Goal: Task Accomplishment & Management: Use online tool/utility

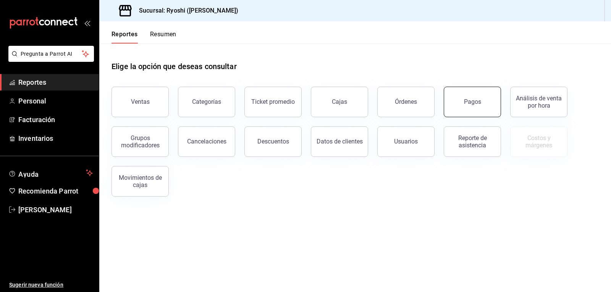
click at [463, 99] on button "Pagos" at bounding box center [472, 102] width 57 height 31
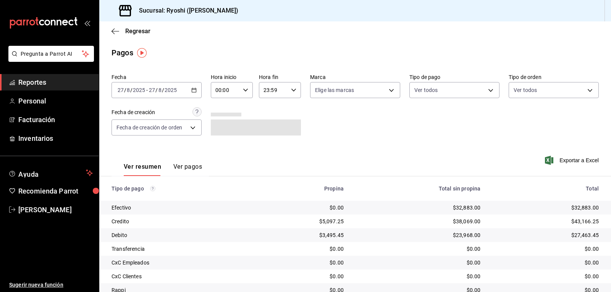
click at [243, 90] on icon "button" at bounding box center [245, 90] width 5 height 5
click at [359, 122] on div at bounding box center [305, 146] width 611 height 292
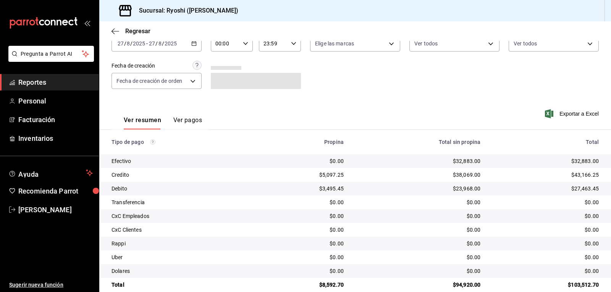
scroll to position [45, 0]
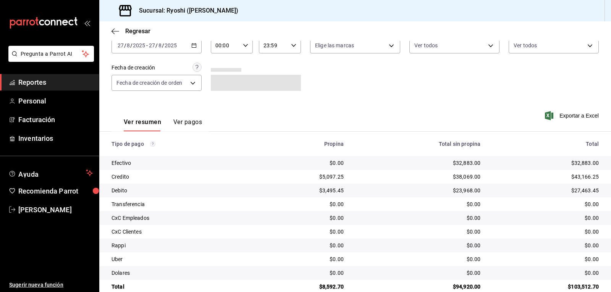
click at [245, 46] on icon "button" at bounding box center [245, 45] width 5 height 5
click at [218, 101] on span "02" at bounding box center [220, 102] width 9 height 6
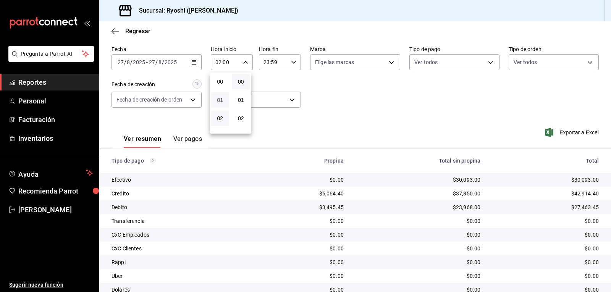
scroll to position [45, 0]
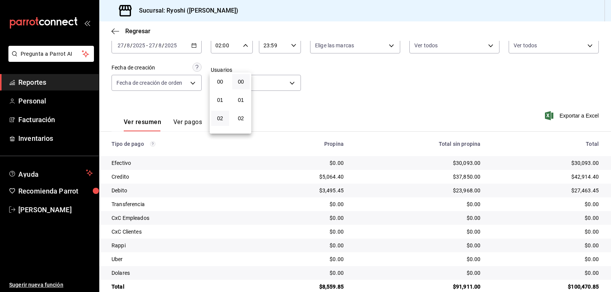
click at [369, 83] on div at bounding box center [305, 146] width 611 height 292
click at [243, 45] on \(Stroke\) "button" at bounding box center [245, 45] width 5 height 3
click at [220, 83] on span "03" at bounding box center [220, 83] width 9 height 6
type input "03:00"
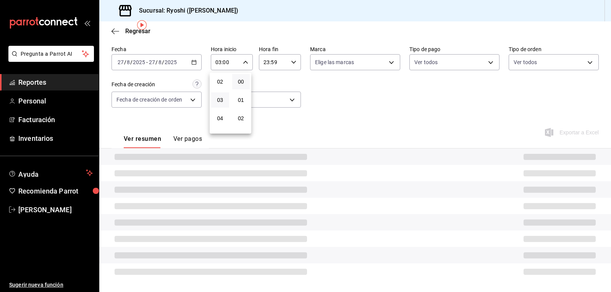
scroll to position [45, 0]
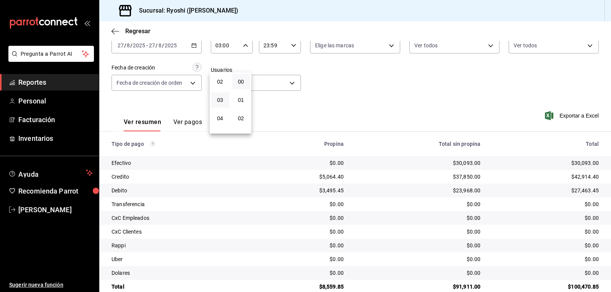
click at [115, 30] on div at bounding box center [305, 146] width 611 height 292
click at [115, 28] on icon "button" at bounding box center [116, 31] width 8 height 7
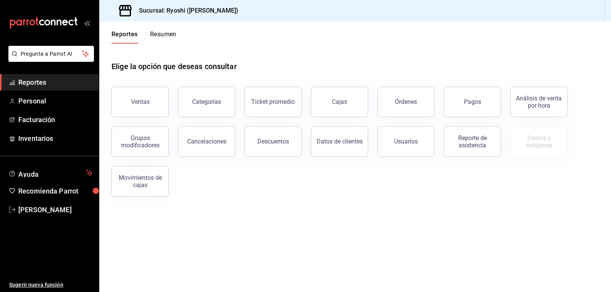
click at [167, 34] on button "Resumen" at bounding box center [163, 37] width 26 height 13
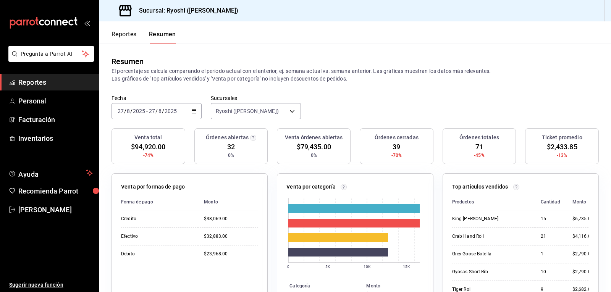
click at [120, 34] on button "Reportes" at bounding box center [124, 37] width 25 height 13
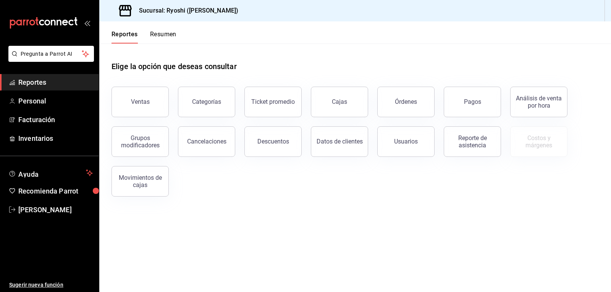
click at [168, 34] on button "Resumen" at bounding box center [163, 37] width 26 height 13
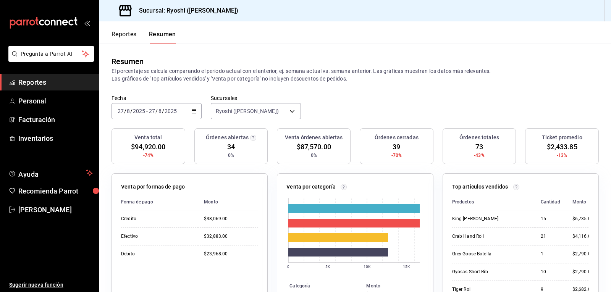
click at [118, 34] on button "Reportes" at bounding box center [124, 37] width 25 height 13
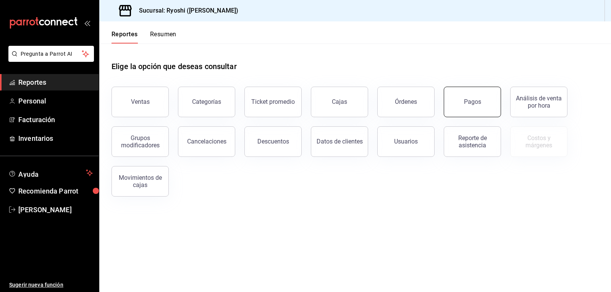
click at [466, 97] on button "Pagos" at bounding box center [472, 102] width 57 height 31
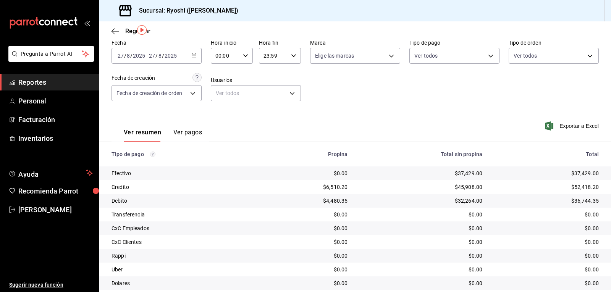
scroll to position [21, 0]
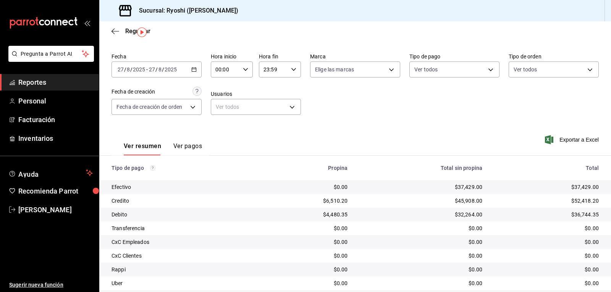
click at [243, 69] on icon "button" at bounding box center [245, 69] width 5 height 5
click at [220, 126] on span "02" at bounding box center [220, 126] width 9 height 6
type input "02:00"
click at [220, 126] on span "02" at bounding box center [220, 126] width 9 height 6
click at [388, 96] on div at bounding box center [305, 146] width 611 height 292
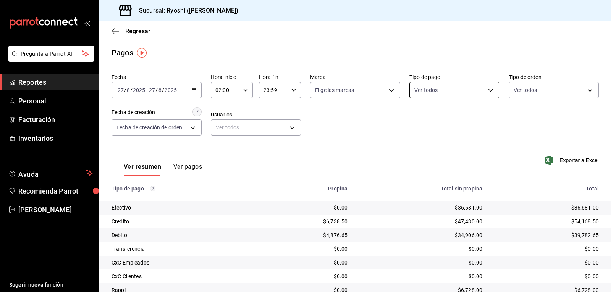
click at [487, 90] on body "Pregunta a Parrot AI Reportes Personal Facturación Inventarios Ayuda Recomienda…" at bounding box center [305, 146] width 611 height 292
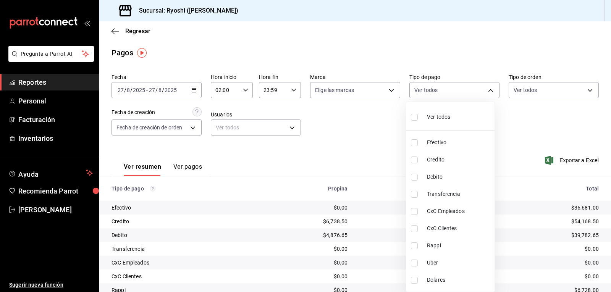
click at [412, 161] on input "checkbox" at bounding box center [414, 160] width 7 height 7
checkbox input "true"
type input "9b0685d2-7f5d-4ede-a6b4-58a2ffcbf3cd"
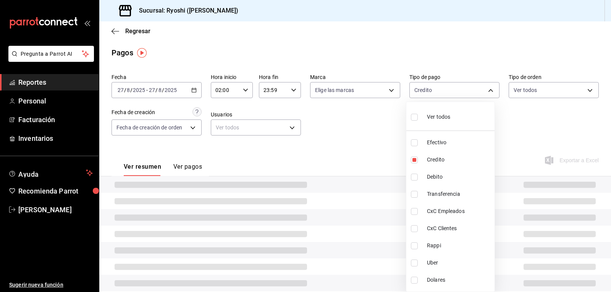
click at [412, 177] on input "checkbox" at bounding box center [414, 177] width 7 height 7
checkbox input "true"
type input "9b0685d2-7f5d-4ede-a6b4-58a2ffcbf3cd,4fc1f123-1106-4d46-a6dc-4994d0550367"
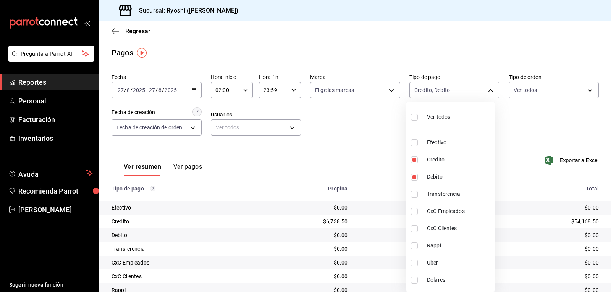
click at [385, 162] on div at bounding box center [305, 146] width 611 height 292
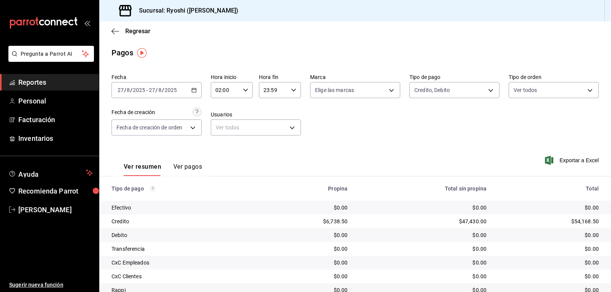
click at [246, 89] on \(Stroke\) "button" at bounding box center [245, 90] width 5 height 3
click at [217, 130] on span "03" at bounding box center [220, 128] width 9 height 6
type input "03:00"
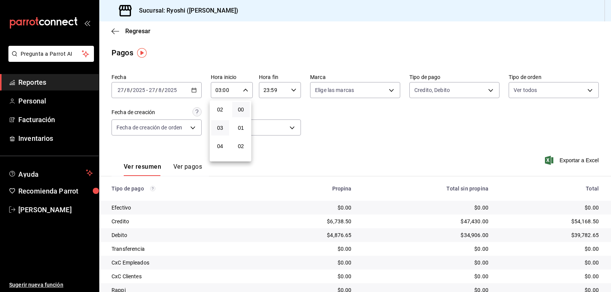
click at [391, 123] on div at bounding box center [305, 146] width 611 height 292
click at [244, 89] on icon "button" at bounding box center [245, 90] width 5 height 5
click at [221, 110] on span "03" at bounding box center [220, 110] width 9 height 6
click at [340, 118] on div at bounding box center [305, 146] width 611 height 292
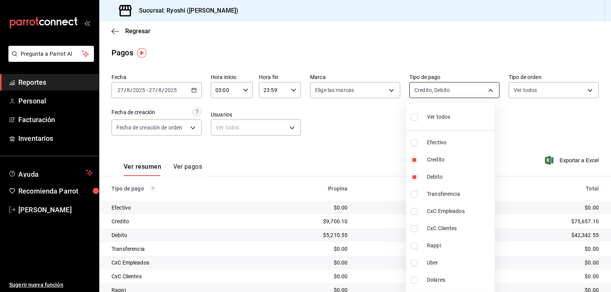
click at [485, 91] on body "Pregunta a Parrot AI Reportes Personal Facturación Inventarios Ayuda Recomienda…" at bounding box center [305, 146] width 611 height 292
click at [517, 110] on div at bounding box center [305, 146] width 611 height 292
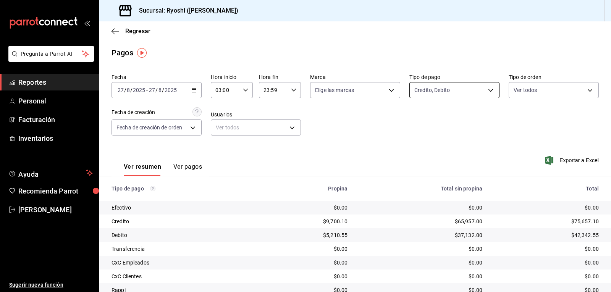
click at [485, 88] on body "Pregunta a Parrot AI Reportes Personal Facturación Inventarios Ayuda Recomienda…" at bounding box center [305, 146] width 611 height 292
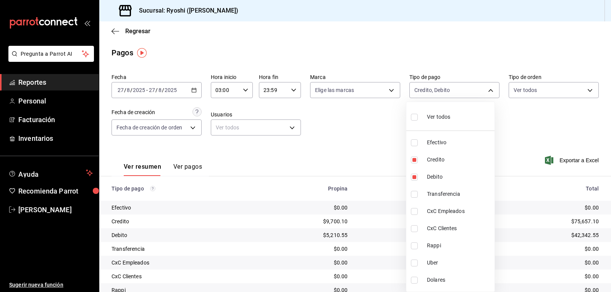
click at [414, 117] on input "checkbox" at bounding box center [414, 117] width 7 height 7
checkbox input "true"
type input "789b4605-08e0-4dfe-9865-94468e2c17aa,9b0685d2-7f5d-4ede-a6b4-58a2ffcbf3cd,4fc1f…"
checkbox input "true"
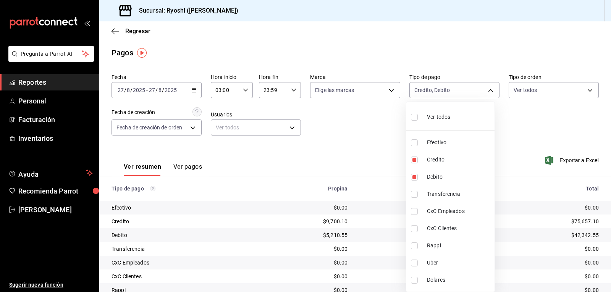
checkbox input "true"
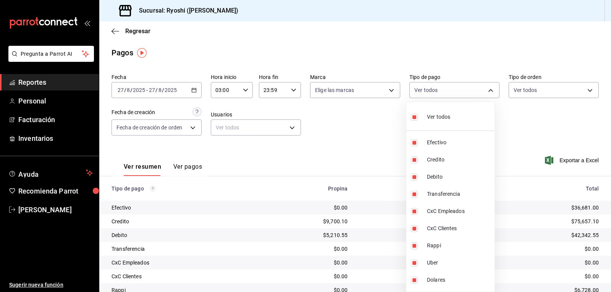
click at [376, 126] on div at bounding box center [305, 146] width 611 height 292
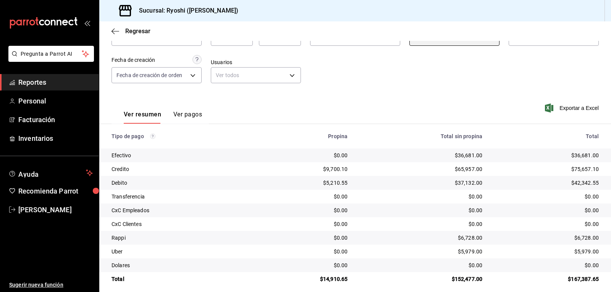
scroll to position [49, 0]
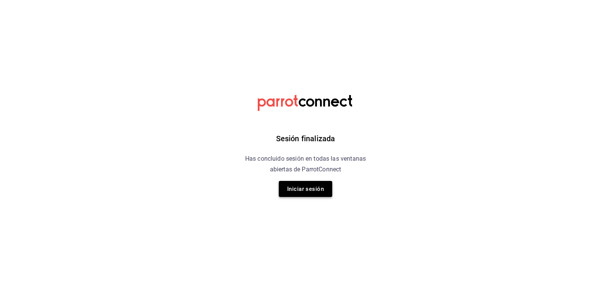
click at [297, 184] on button "Iniciar sesión" at bounding box center [305, 189] width 53 height 16
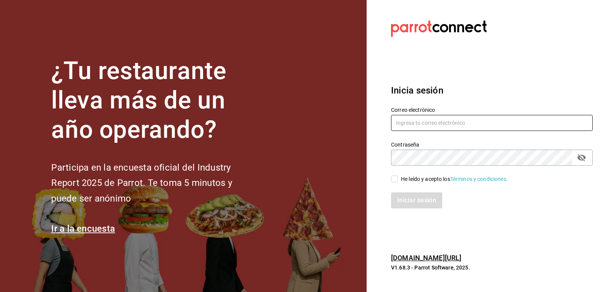
type input "ryoshi.masaryk@grupocosteno.com"
click at [392, 179] on input "He leído y acepto los Términos y condiciones." at bounding box center [394, 179] width 7 height 7
checkbox input "true"
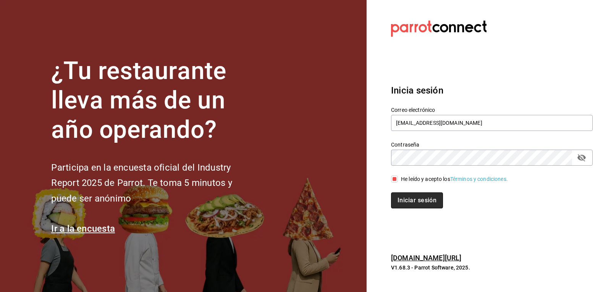
click at [418, 202] on button "Iniciar sesión" at bounding box center [417, 201] width 52 height 16
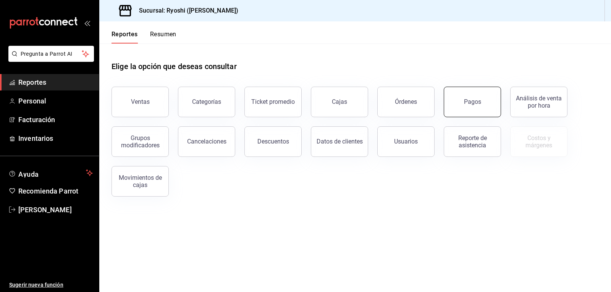
click at [465, 105] on div "Pagos" at bounding box center [472, 101] width 17 height 7
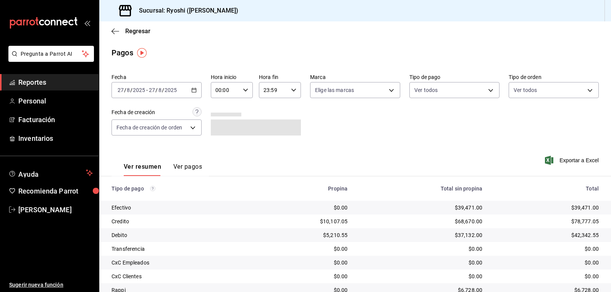
click at [243, 92] on icon "button" at bounding box center [245, 90] width 5 height 5
click at [222, 145] on span "02" at bounding box center [220, 146] width 9 height 6
type input "02:00"
click at [464, 123] on div at bounding box center [305, 146] width 611 height 292
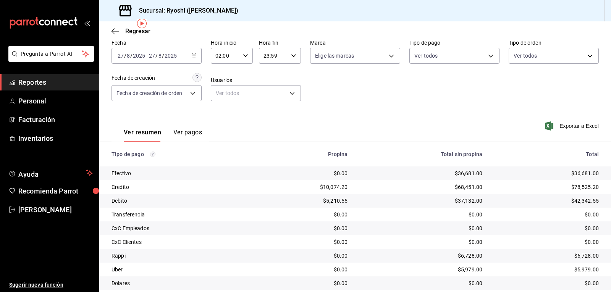
scroll to position [21, 0]
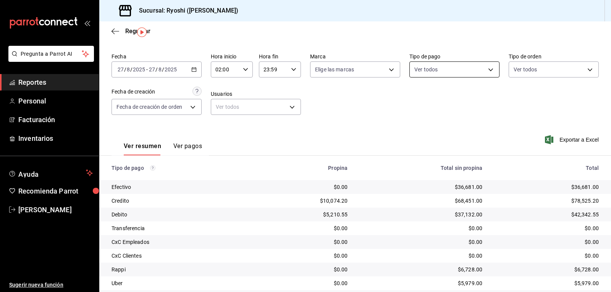
click at [489, 69] on body "Pregunta a Parrot AI Reportes Personal Facturación Inventarios Ayuda Recomienda…" at bounding box center [305, 146] width 611 height 292
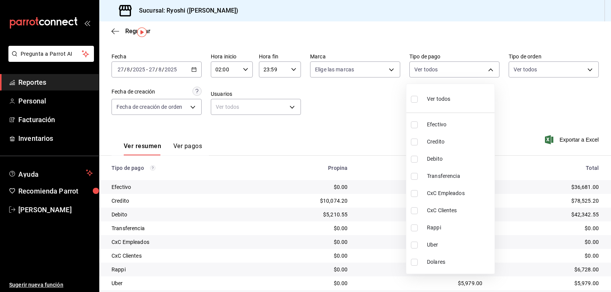
click at [415, 229] on input "checkbox" at bounding box center [414, 228] width 7 height 7
checkbox input "true"
type input "03b2a83d-8b25-4255-833b-17fe1c8361e8"
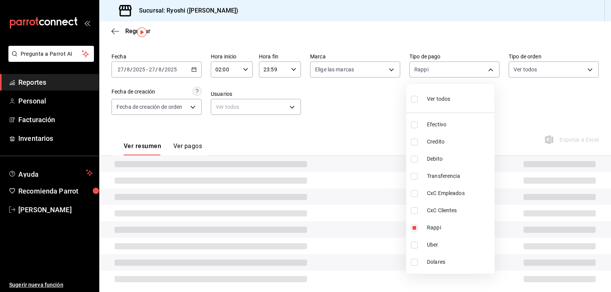
click at [414, 246] on input "checkbox" at bounding box center [414, 245] width 7 height 7
checkbox input "true"
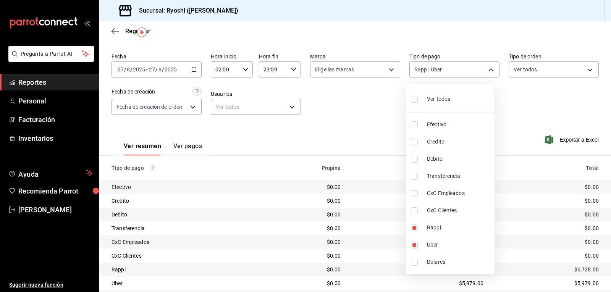
click at [361, 120] on div at bounding box center [305, 146] width 611 height 292
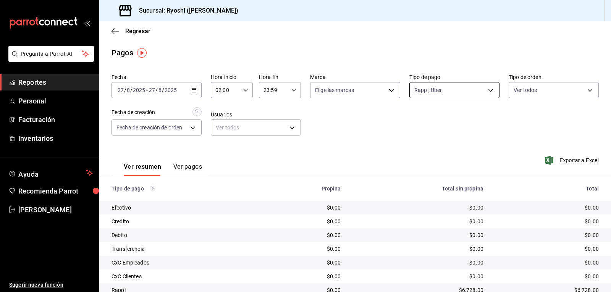
click at [487, 91] on body "Pregunta a Parrot AI Reportes Personal Facturación Inventarios Ayuda Recomienda…" at bounding box center [305, 146] width 611 height 292
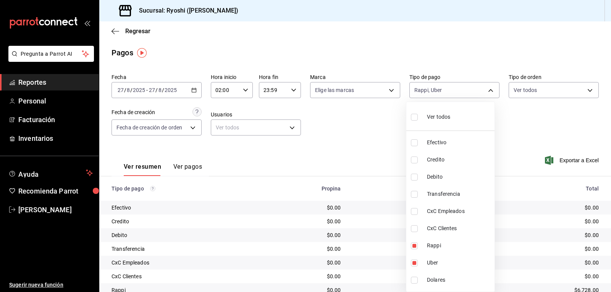
click at [410, 120] on li "Ver todos" at bounding box center [451, 116] width 88 height 23
type input "789b4605-08e0-4dfe-9865-94468e2c17aa,9b0685d2-7f5d-4ede-a6b4-58a2ffcbf3cd,4fc1f…"
checkbox input "true"
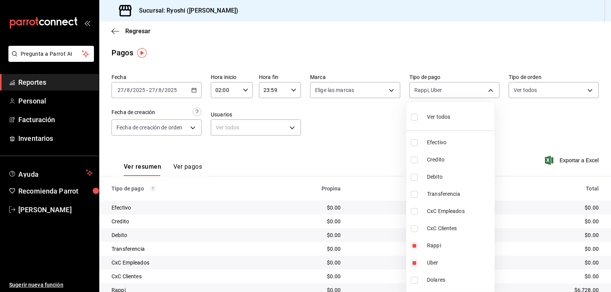
checkbox input "true"
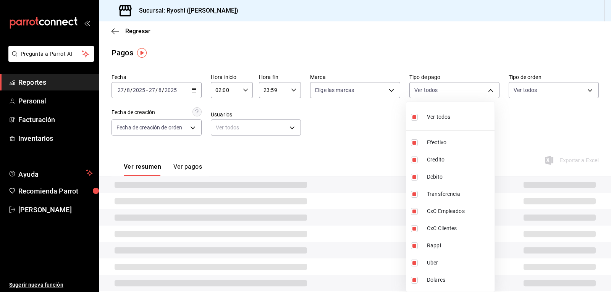
click at [369, 149] on div at bounding box center [305, 146] width 611 height 292
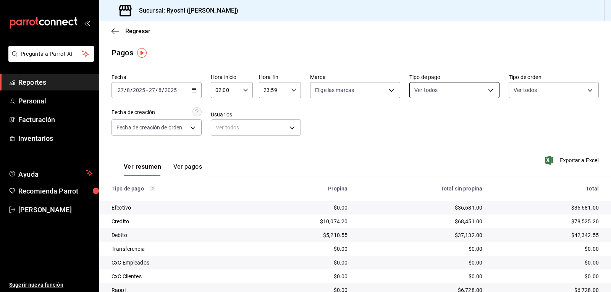
click at [486, 88] on body "Pregunta a Parrot AI Reportes Personal Facturación Inventarios Ayuda Recomienda…" at bounding box center [305, 146] width 611 height 292
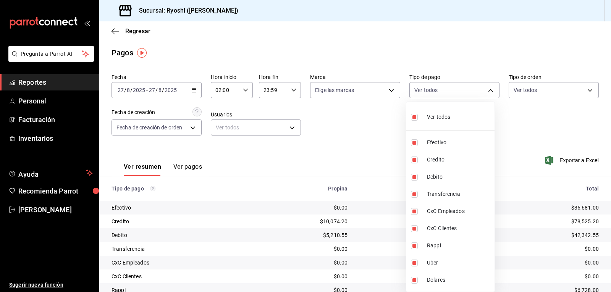
click at [359, 139] on div at bounding box center [305, 146] width 611 height 292
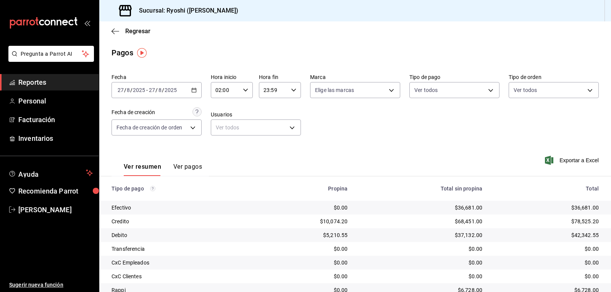
click at [371, 140] on div "Fecha 2025-08-27 27 / 8 / 2025 - 2025-08-27 27 / 8 / 2025 Hora inicio 02:00 Hor…" at bounding box center [356, 108] width 488 height 74
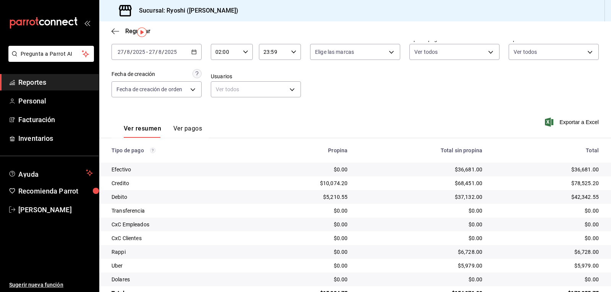
scroll to position [21, 0]
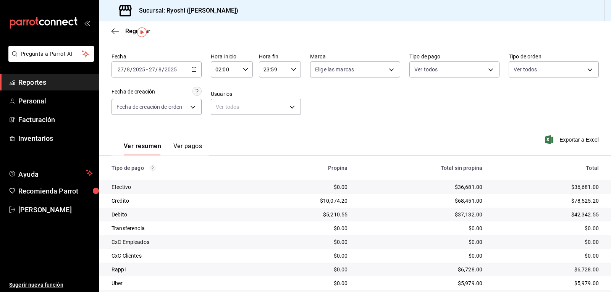
click at [244, 70] on \(Stroke\) "button" at bounding box center [245, 69] width 5 height 3
click at [221, 105] on span "03" at bounding box center [220, 107] width 9 height 6
type input "03:00"
click at [389, 108] on div at bounding box center [305, 146] width 611 height 292
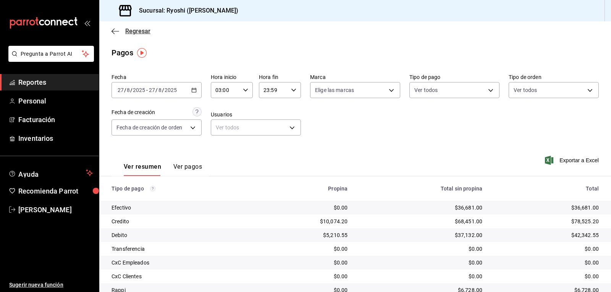
click at [115, 32] on icon "button" at bounding box center [116, 31] width 8 height 7
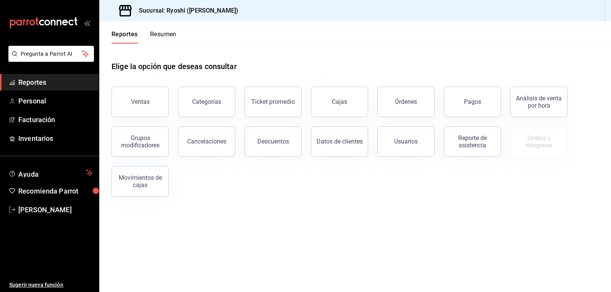
click at [164, 31] on button "Resumen" at bounding box center [163, 37] width 26 height 13
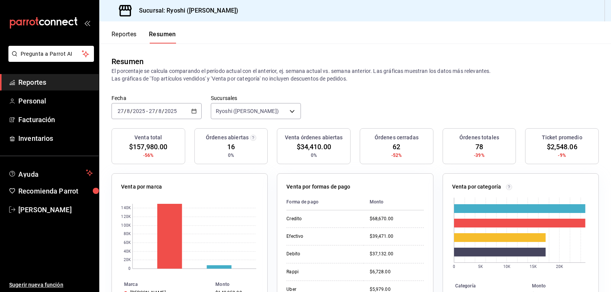
click at [117, 32] on button "Reportes" at bounding box center [124, 37] width 25 height 13
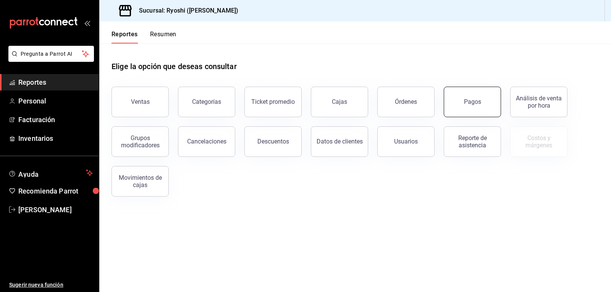
click at [470, 99] on div "Pagos" at bounding box center [472, 101] width 17 height 7
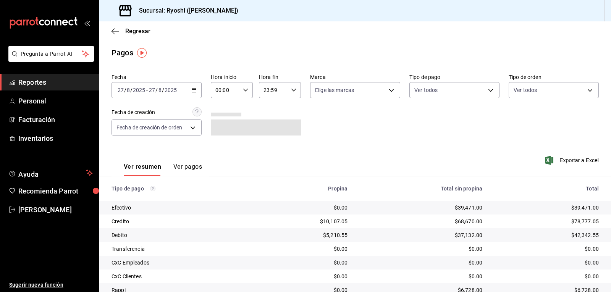
click at [243, 88] on icon "button" at bounding box center [245, 90] width 5 height 5
click at [219, 147] on span "02" at bounding box center [220, 146] width 9 height 6
type input "02:00"
click at [350, 125] on div at bounding box center [305, 146] width 611 height 292
click at [490, 90] on body "Pregunta a Parrot AI Reportes Personal Facturación Inventarios Ayuda Recomienda…" at bounding box center [305, 146] width 611 height 292
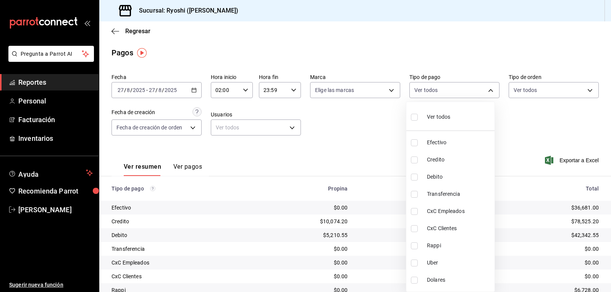
click at [413, 160] on input "checkbox" at bounding box center [414, 160] width 7 height 7
checkbox input "true"
type input "9b0685d2-7f5d-4ede-a6b4-58a2ffcbf3cd"
click at [415, 175] on input "checkbox" at bounding box center [414, 177] width 7 height 7
checkbox input "true"
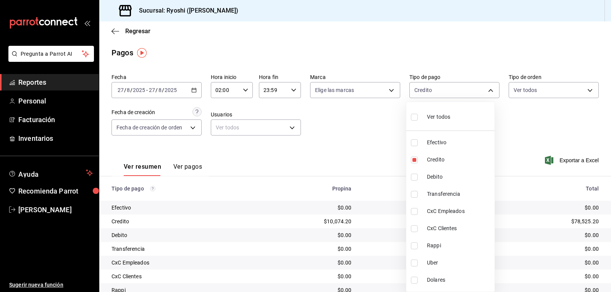
type input "9b0685d2-7f5d-4ede-a6b4-58a2ffcbf3cd,4fc1f123-1106-4d46-a6dc-4994d0550367"
click at [361, 157] on div at bounding box center [305, 146] width 611 height 292
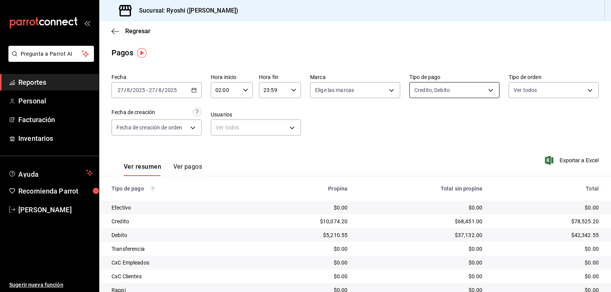
click at [486, 92] on body "Pregunta a Parrot AI Reportes Personal Facturación Inventarios Ayuda Recomienda…" at bounding box center [305, 146] width 611 height 292
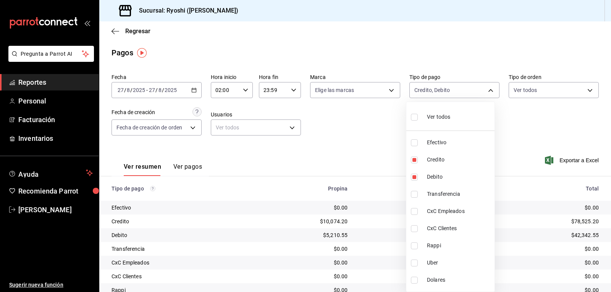
click at [414, 119] on input "checkbox" at bounding box center [414, 117] width 7 height 7
checkbox input "true"
type input "789b4605-08e0-4dfe-9865-94468e2c17aa,9b0685d2-7f5d-4ede-a6b4-58a2ffcbf3cd,4fc1f…"
checkbox input "true"
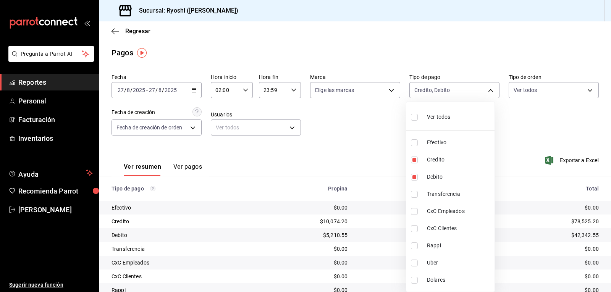
checkbox input "true"
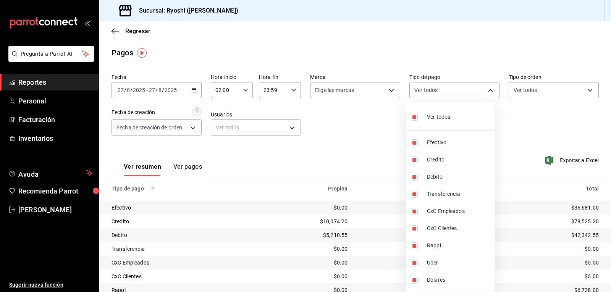
click at [396, 128] on div at bounding box center [305, 146] width 611 height 292
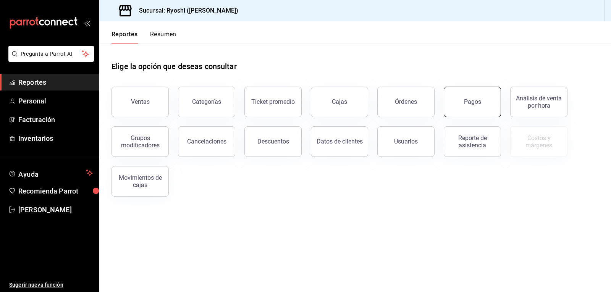
click at [473, 99] on div "Pagos" at bounding box center [472, 101] width 17 height 7
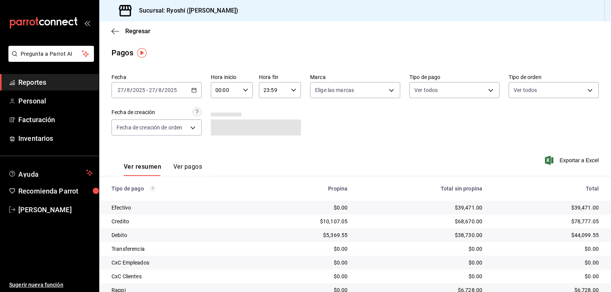
click at [243, 90] on \(Stroke\) "button" at bounding box center [245, 90] width 5 height 3
click at [219, 147] on span "02" at bounding box center [220, 146] width 9 height 6
type input "02:00"
click at [395, 123] on div at bounding box center [305, 146] width 611 height 292
click at [438, 86] on body "Pregunta a Parrot AI Reportes Personal Facturación Inventarios Ayuda Recomienda…" at bounding box center [305, 146] width 611 height 292
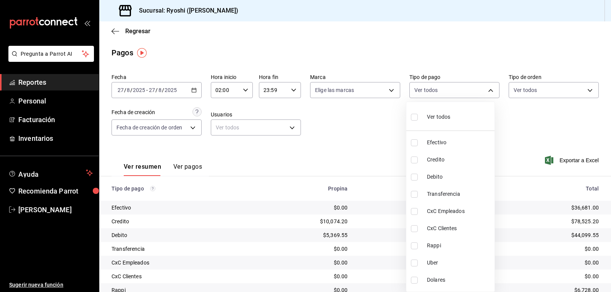
click at [431, 116] on span "Ver todos" at bounding box center [438, 117] width 23 height 8
type input "789b4605-08e0-4dfe-9865-94468e2c17aa,9b0685d2-7f5d-4ede-a6b4-58a2ffcbf3cd,4fc1f…"
checkbox input "true"
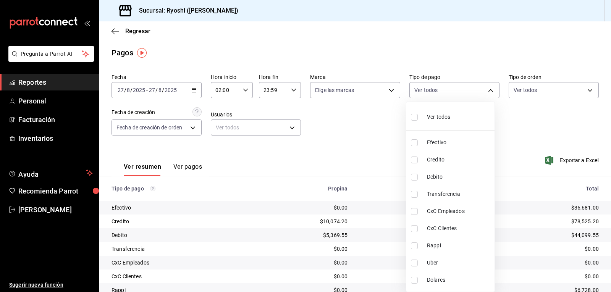
checkbox input "true"
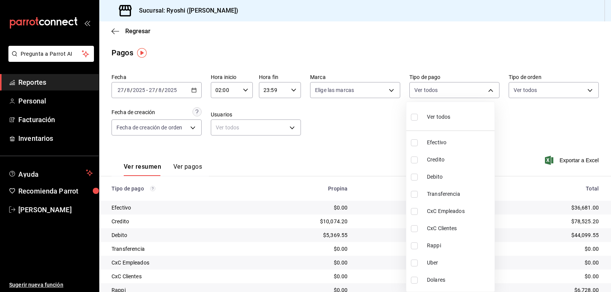
checkbox input "true"
drag, startPoint x: 609, startPoint y: 115, endPoint x: 607, endPoint y: 128, distance: 13.3
click at [608, 135] on div at bounding box center [305, 146] width 611 height 292
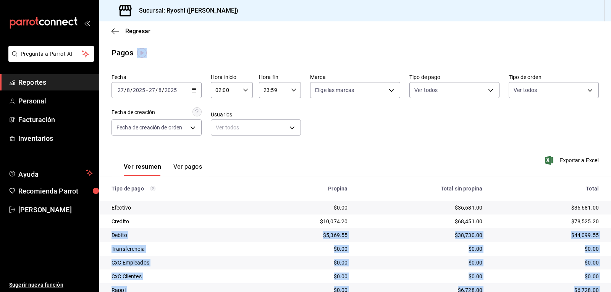
drag, startPoint x: 607, startPoint y: 135, endPoint x: 602, endPoint y: 201, distance: 67.0
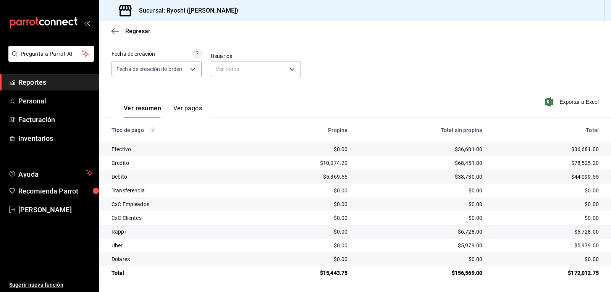
click at [417, 79] on div "Fecha 2025-08-27 27 / 8 / 2025 - 2025-08-27 27 / 8 / 2025 Hora inicio 02:00 Hor…" at bounding box center [356, 49] width 488 height 74
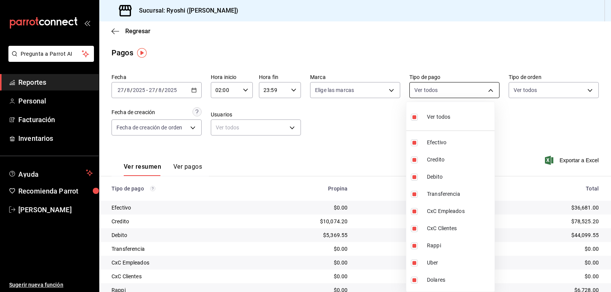
click at [432, 90] on body "Pregunta a Parrot AI Reportes Personal Facturación Inventarios Ayuda Recomienda…" at bounding box center [305, 146] width 611 height 292
click at [416, 115] on input "checkbox" at bounding box center [414, 117] width 7 height 7
checkbox input "false"
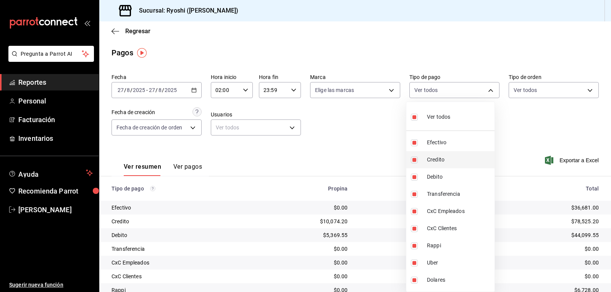
checkbox input "false"
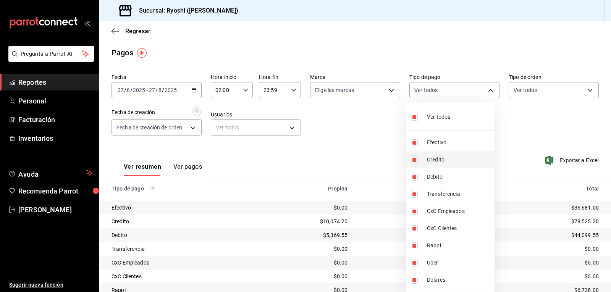
checkbox input "false"
click at [416, 177] on input "checkbox" at bounding box center [414, 177] width 7 height 7
checkbox input "true"
type input "4fc1f123-1106-4d46-a6dc-4994d0550367"
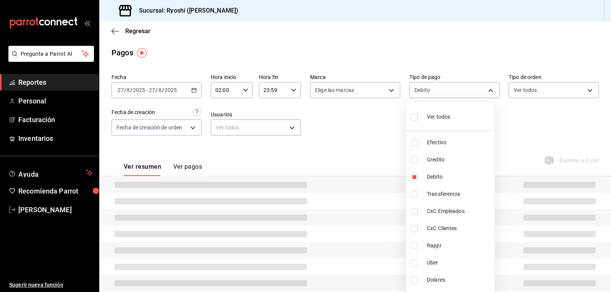
click at [414, 159] on input "checkbox" at bounding box center [414, 160] width 7 height 7
checkbox input "true"
type input "4fc1f123-1106-4d46-a6dc-4994d0550367,9b0685d2-7f5d-4ede-a6b4-58a2ffcbf3cd"
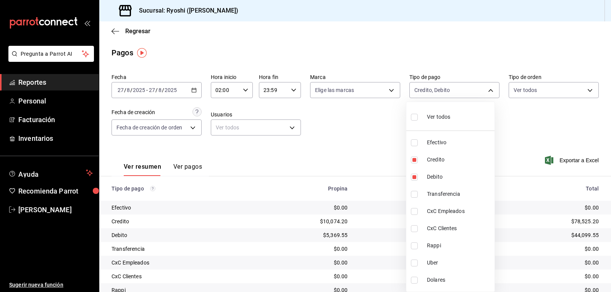
click at [327, 131] on div at bounding box center [305, 146] width 611 height 292
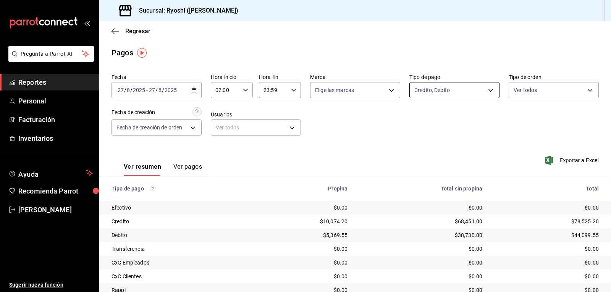
click at [435, 94] on body "Pregunta a Parrot AI Reportes Personal Facturación Inventarios Ayuda Recomienda…" at bounding box center [305, 146] width 611 height 292
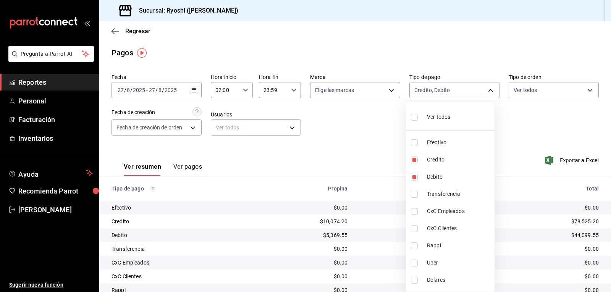
click at [412, 121] on label at bounding box center [416, 117] width 10 height 11
click at [412, 121] on input "checkbox" at bounding box center [414, 117] width 7 height 7
checkbox input "false"
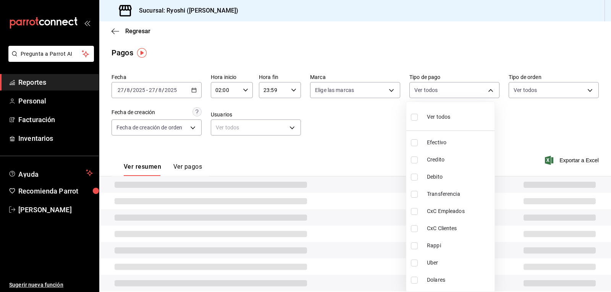
checkbox input "false"
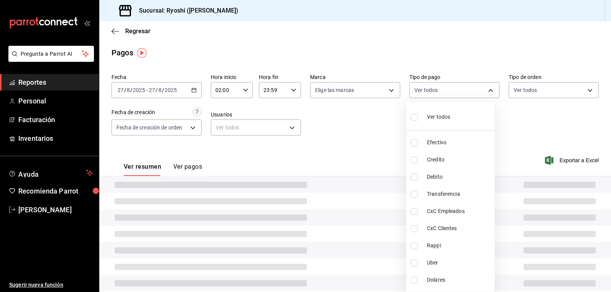
checkbox input "false"
click at [413, 118] on input "checkbox" at bounding box center [414, 117] width 7 height 7
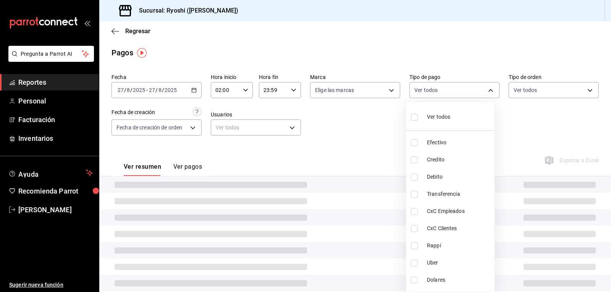
checkbox input "true"
type input "789b4605-08e0-4dfe-9865-94468e2c17aa,9b0685d2-7f5d-4ede-a6b4-58a2ffcbf3cd,4fc1f…"
checkbox input "true"
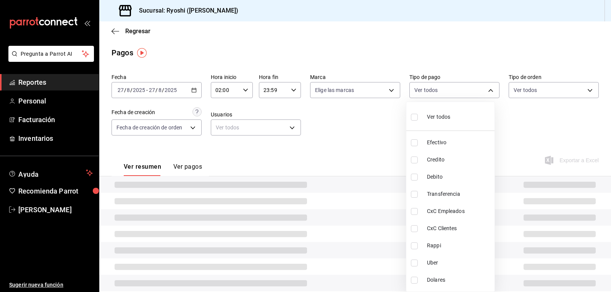
checkbox input "true"
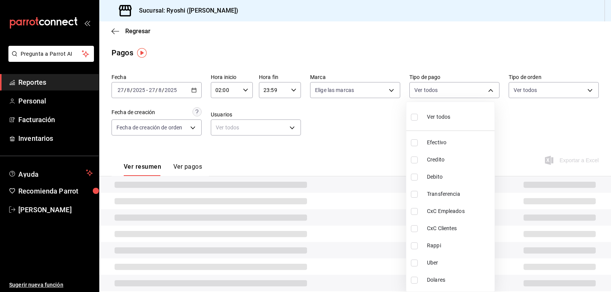
checkbox input "true"
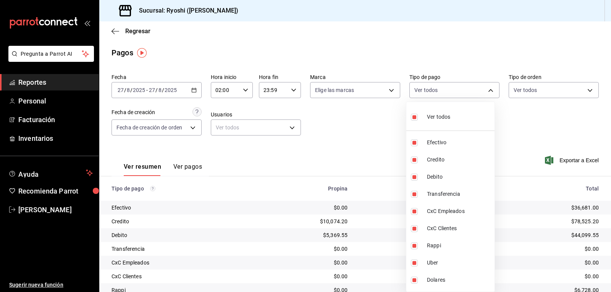
click at [417, 116] on input "checkbox" at bounding box center [414, 117] width 7 height 7
checkbox input "false"
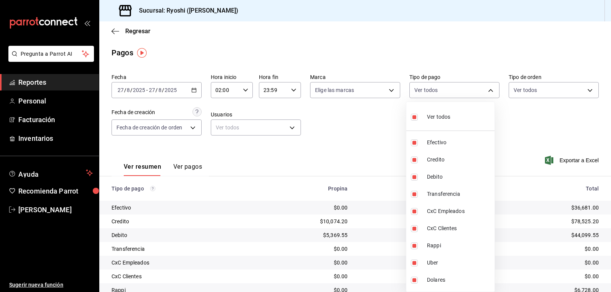
checkbox input "false"
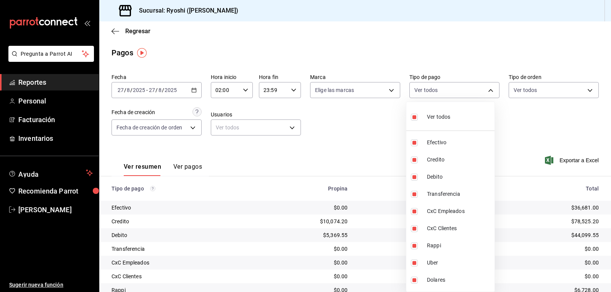
checkbox input "false"
click at [415, 243] on input "checkbox" at bounding box center [414, 246] width 7 height 7
checkbox input "true"
type input "03b2a83d-8b25-4255-833b-17fe1c8361e8"
click at [413, 260] on input "checkbox" at bounding box center [414, 263] width 7 height 7
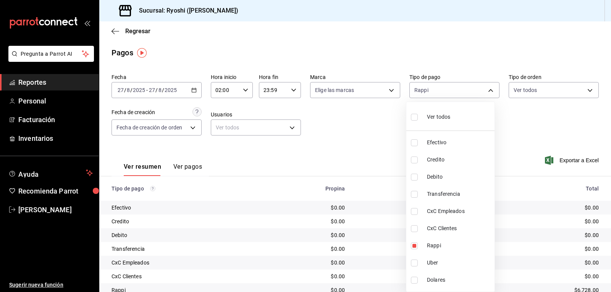
checkbox input "true"
type input "03b2a83d-8b25-4255-833b-17fe1c8361e8,b772c1a0-b8da-4acb-be12-b7e981a54f00"
click at [548, 123] on div at bounding box center [305, 146] width 611 height 292
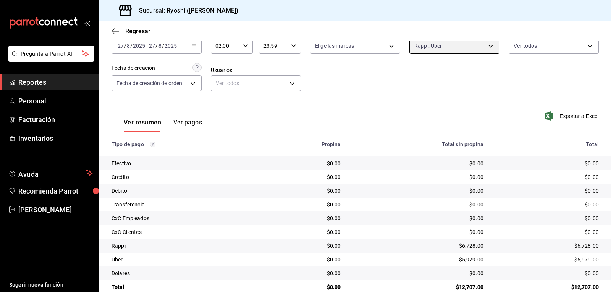
scroll to position [59, 0]
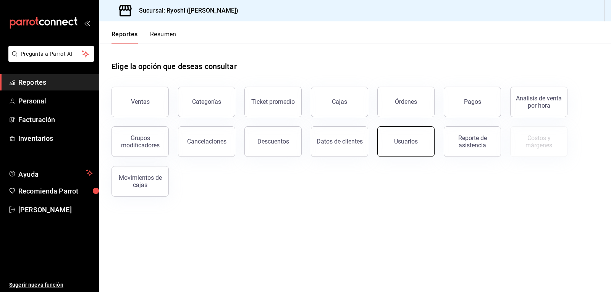
click at [411, 144] on div "Usuarios" at bounding box center [406, 141] width 24 height 7
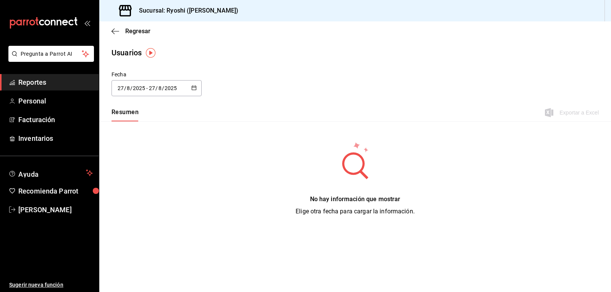
click at [140, 85] on input "2025" at bounding box center [139, 88] width 13 height 6
click at [129, 197] on li "Rango de fechas" at bounding box center [148, 198] width 72 height 17
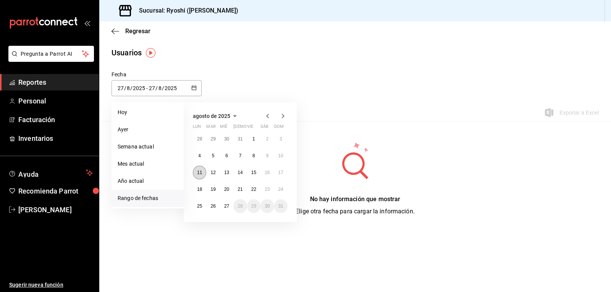
click at [199, 171] on abbr "11" at bounding box center [199, 172] width 5 height 5
click at [200, 189] on abbr "18" at bounding box center [199, 189] width 5 height 5
type input "[DATE]"
type input "11"
type input "[DATE]"
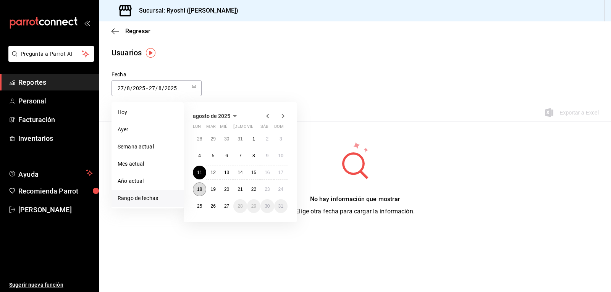
type input "18"
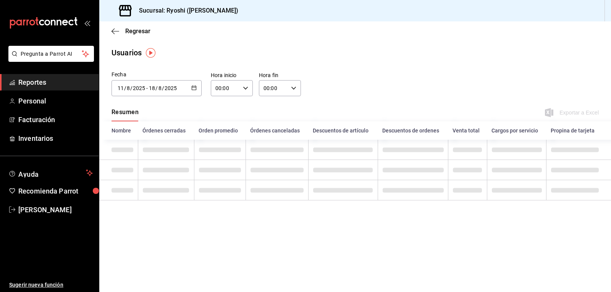
click at [246, 87] on icon "button" at bounding box center [245, 88] width 5 height 5
click at [219, 142] on span "04" at bounding box center [221, 143] width 9 height 6
type input "04:00"
click at [295, 89] on div at bounding box center [305, 146] width 611 height 292
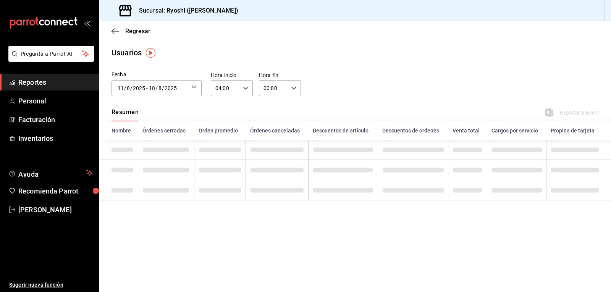
click at [295, 89] on icon "button" at bounding box center [293, 88] width 5 height 5
click at [270, 142] on span "04" at bounding box center [269, 143] width 9 height 6
type input "04:00"
click at [368, 86] on div at bounding box center [305, 146] width 611 height 292
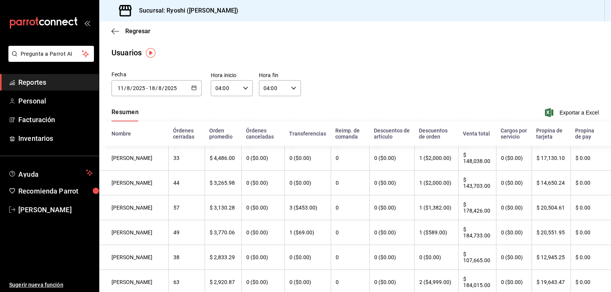
click at [192, 88] on icon "button" at bounding box center [193, 87] width 5 height 5
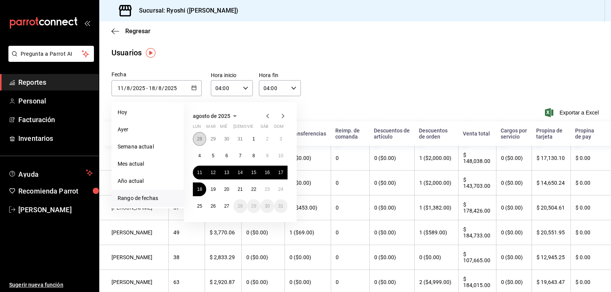
click at [198, 140] on abbr "28" at bounding box center [199, 138] width 5 height 5
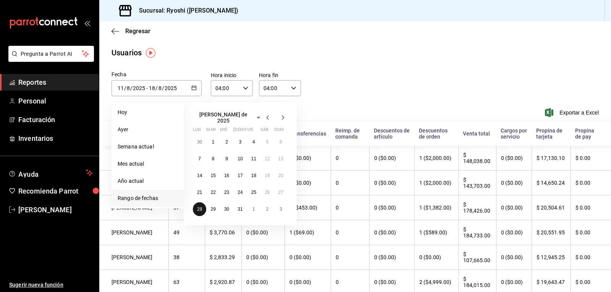
click at [200, 207] on abbr "28" at bounding box center [199, 209] width 5 height 5
type input "[DATE]"
type input "28"
type input "7"
type input "[DATE]"
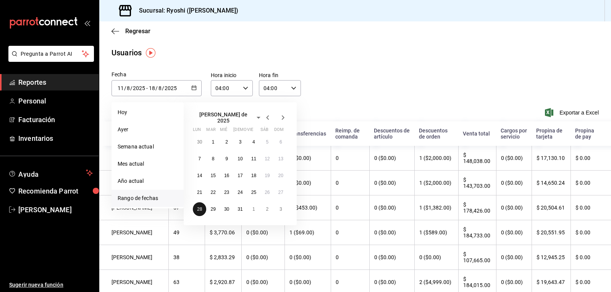
type input "28"
type input "7"
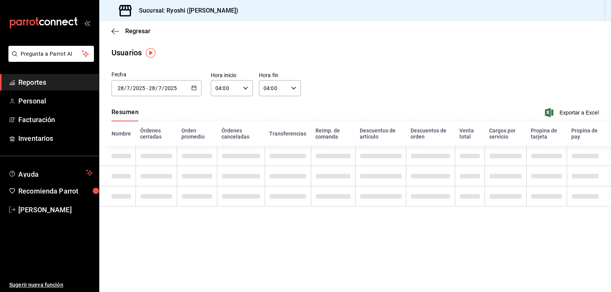
click at [194, 85] on icon "button" at bounding box center [193, 87] width 5 height 5
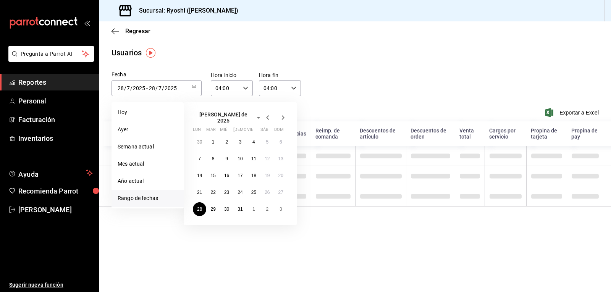
click at [284, 113] on icon "button" at bounding box center [283, 117] width 9 height 9
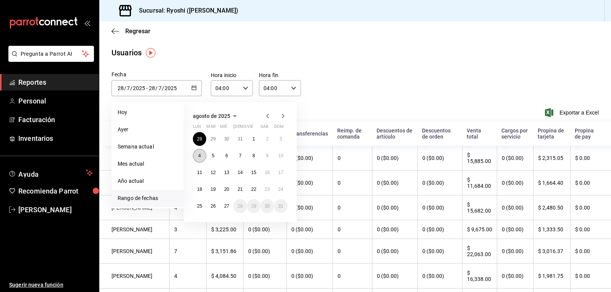
click at [199, 153] on button "4" at bounding box center [199, 156] width 13 height 14
click at [198, 138] on abbr "28" at bounding box center [199, 138] width 5 height 5
type input "[DATE]"
type input "4"
type input "8"
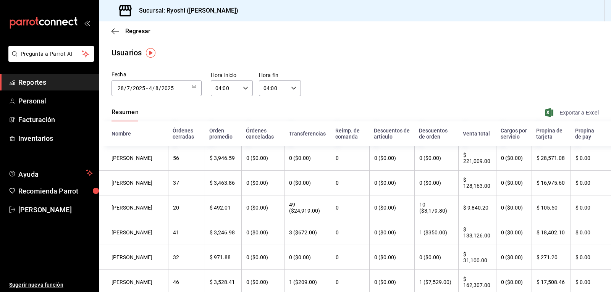
click at [559, 112] on span "Exportar a Excel" at bounding box center [573, 112] width 52 height 9
click at [192, 89] on \(Stroke\) "button" at bounding box center [194, 88] width 5 height 4
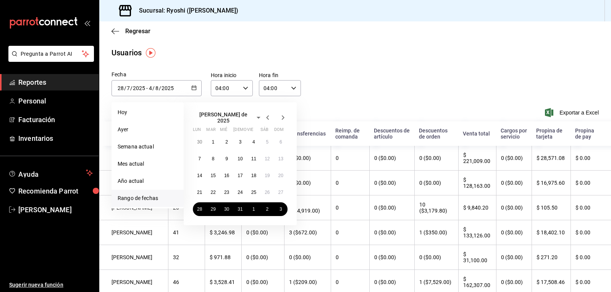
click at [282, 115] on icon "button" at bounding box center [283, 117] width 9 height 9
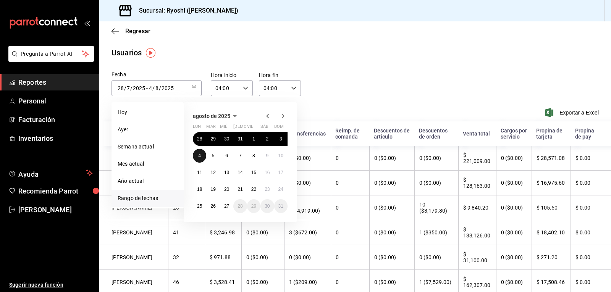
click at [199, 154] on abbr "4" at bounding box center [199, 155] width 3 height 5
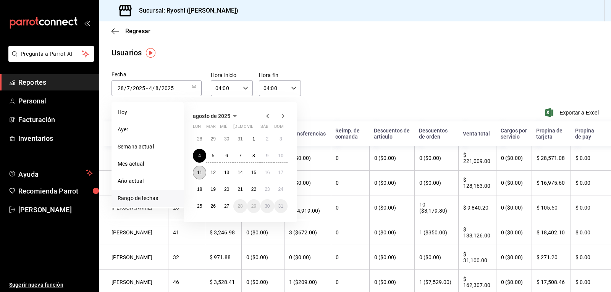
click at [200, 172] on abbr "11" at bounding box center [199, 172] width 5 height 5
type input "[DATE]"
type input "4"
type input "8"
type input "[DATE]"
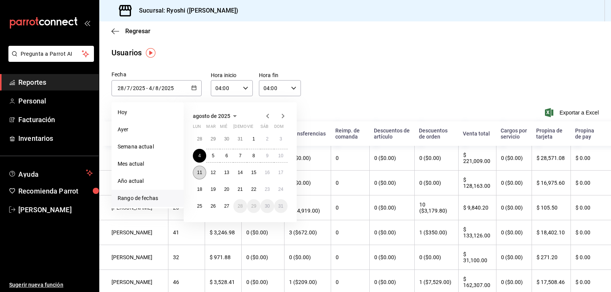
type input "11"
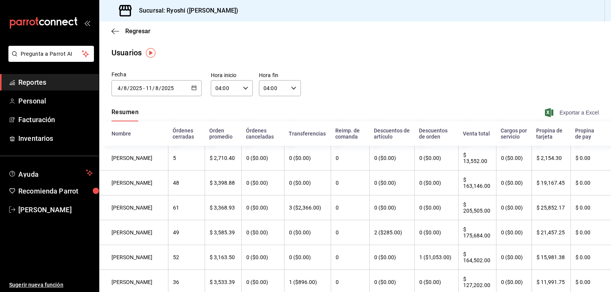
click at [556, 110] on span "Exportar a Excel" at bounding box center [573, 112] width 52 height 9
click at [192, 87] on icon "button" at bounding box center [193, 87] width 5 height 5
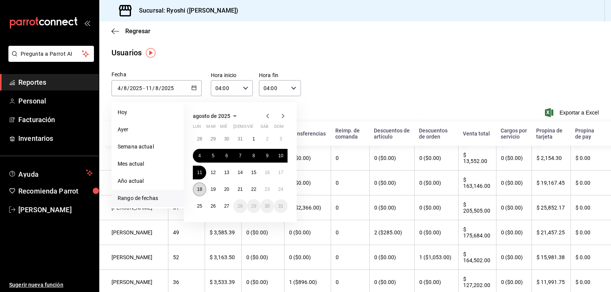
click at [201, 190] on abbr "18" at bounding box center [199, 189] width 5 height 5
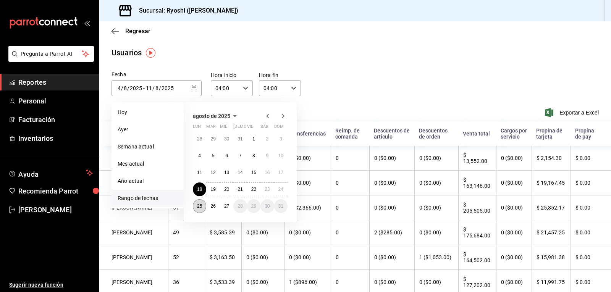
click at [201, 204] on abbr "25" at bounding box center [199, 206] width 5 height 5
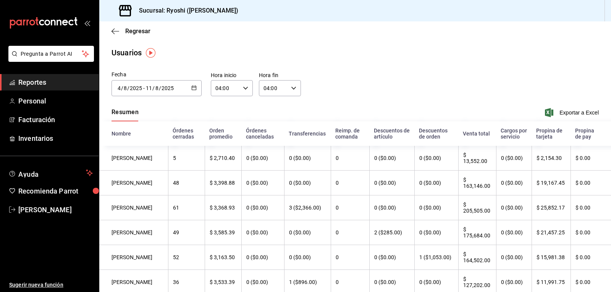
type input "[DATE]"
type input "18"
type input "[DATE]"
type input "25"
click at [576, 110] on span "Exportar a Excel" at bounding box center [573, 112] width 52 height 9
